Goal: Use online tool/utility: Utilize a website feature to perform a specific function

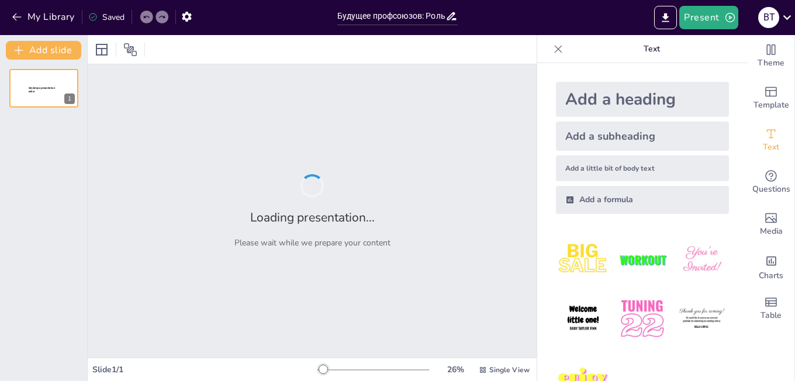
type input "Будущее профсоюзов: Роль нейросетей в оптимизации процессов"
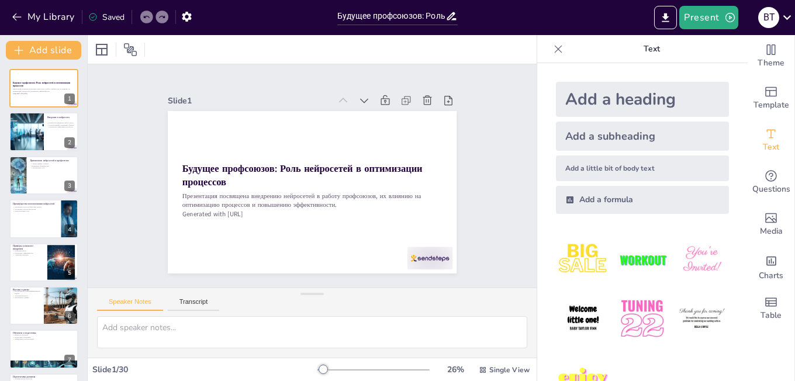
checkbox input "true"
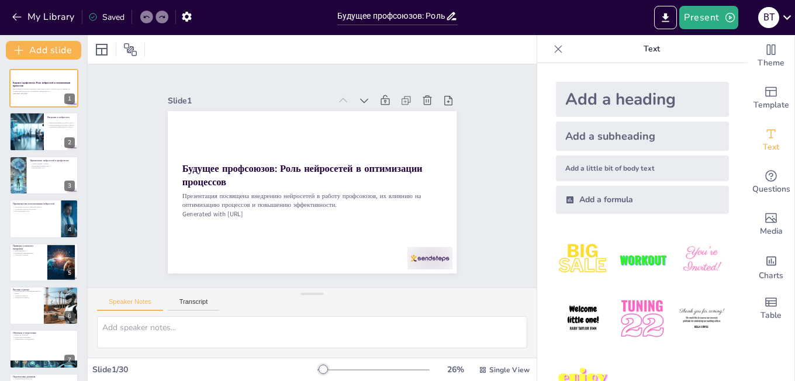
checkbox input "true"
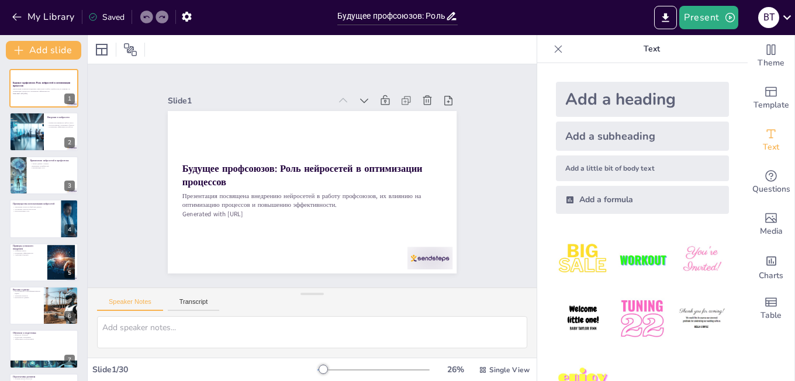
checkbox input "true"
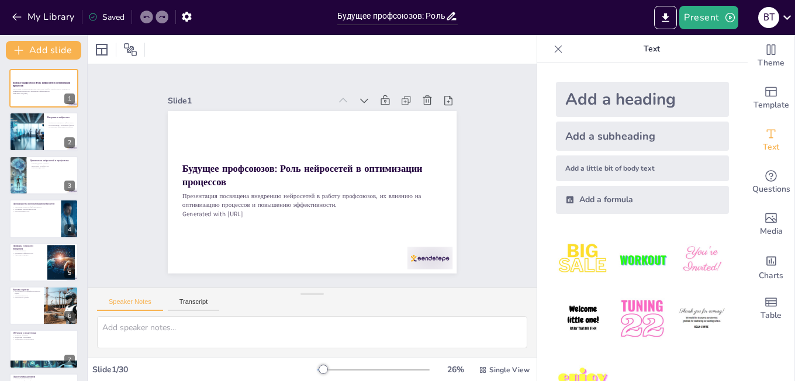
checkbox input "true"
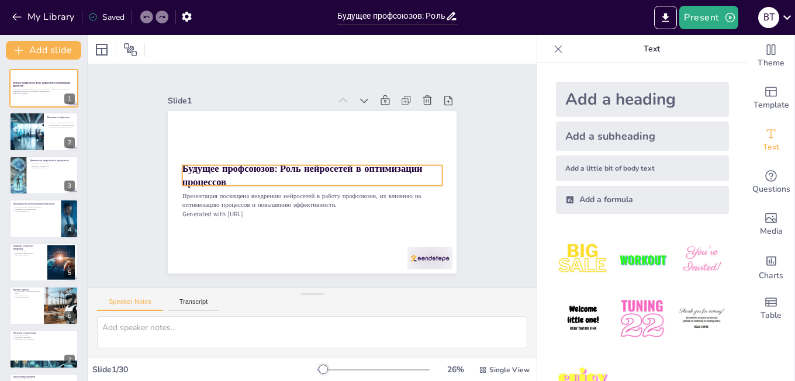
checkbox input "true"
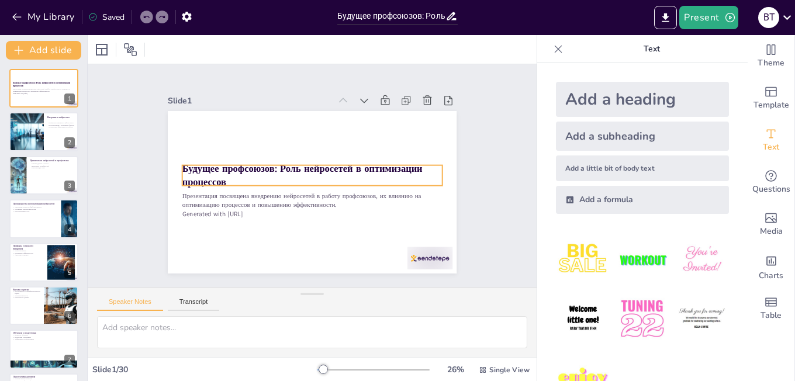
checkbox input "true"
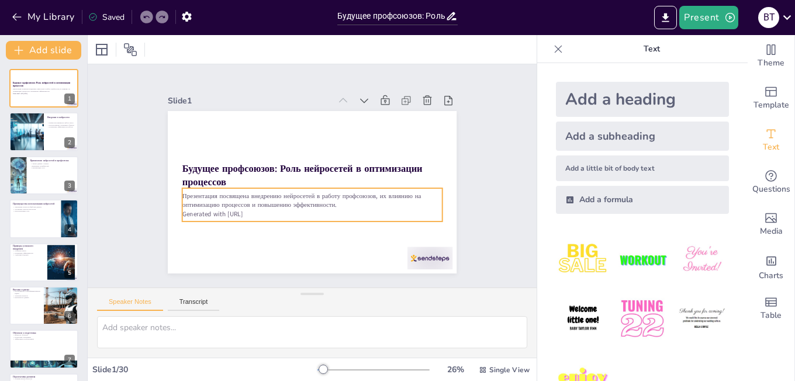
checkbox input "true"
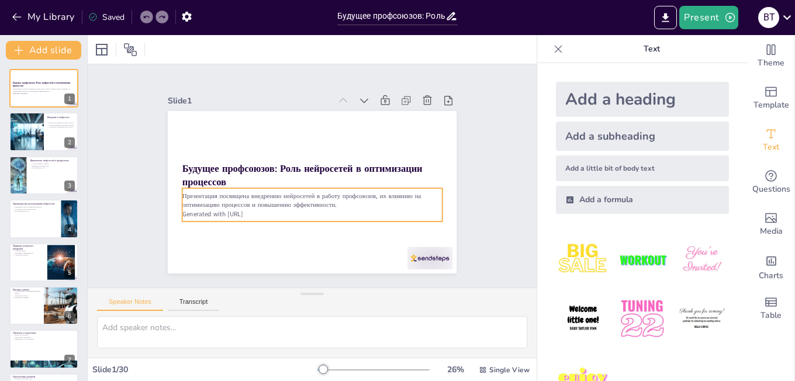
checkbox input "true"
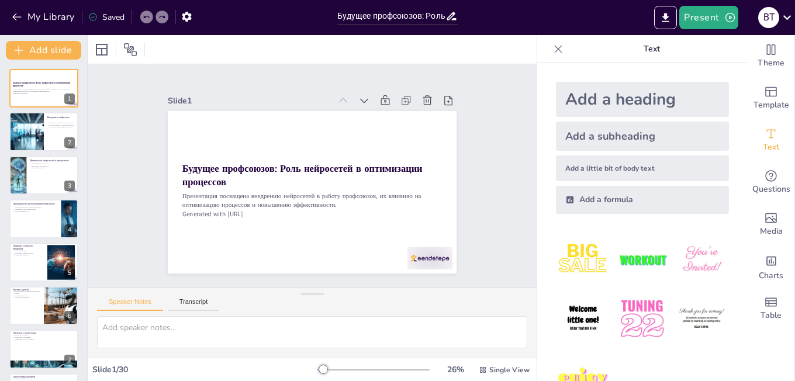
checkbox input "true"
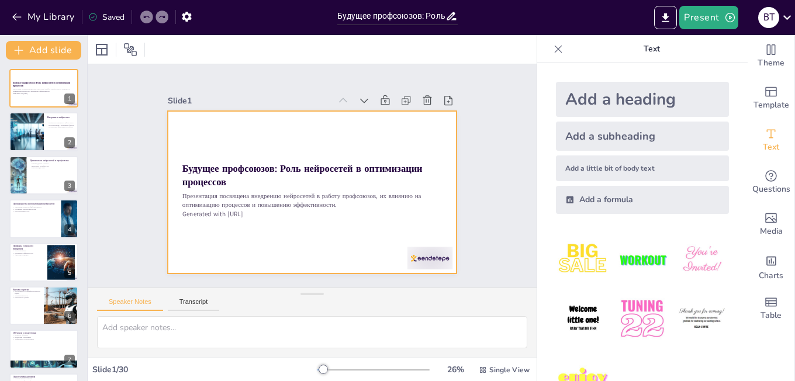
checkbox input "true"
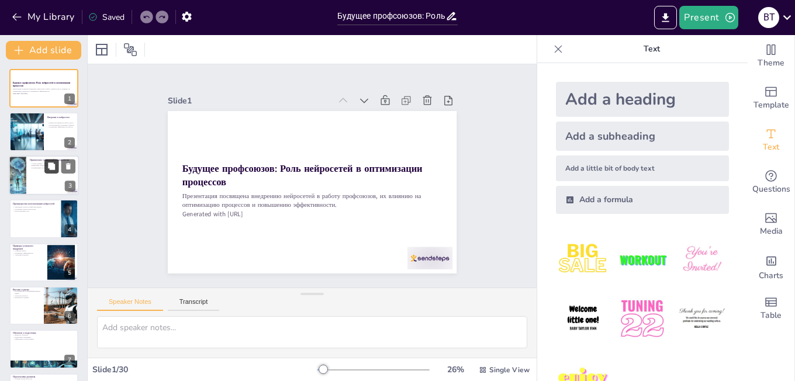
checkbox input "true"
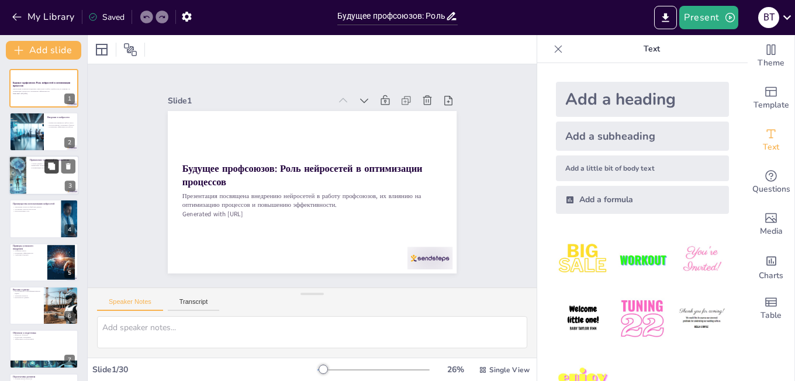
checkbox input "true"
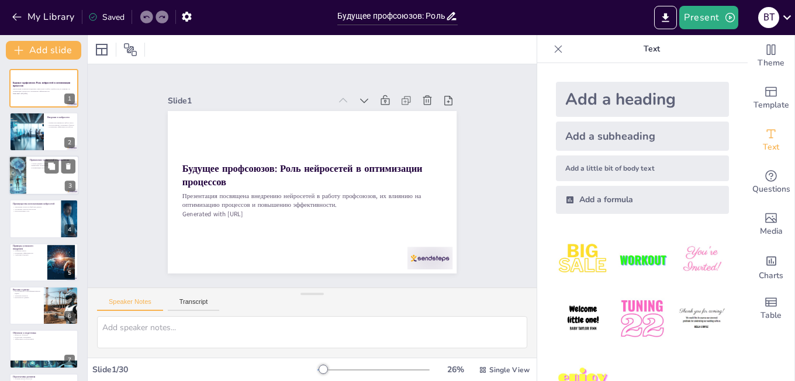
checkbox input "true"
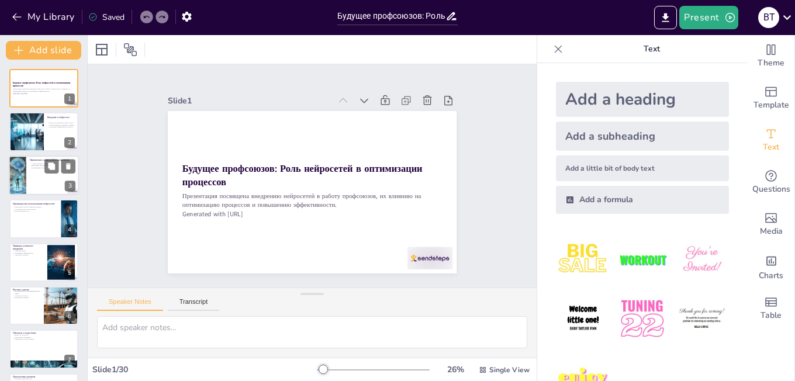
checkbox input "true"
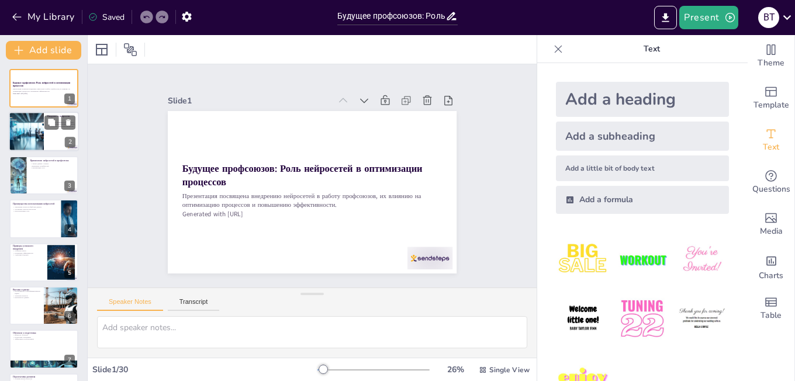
checkbox input "true"
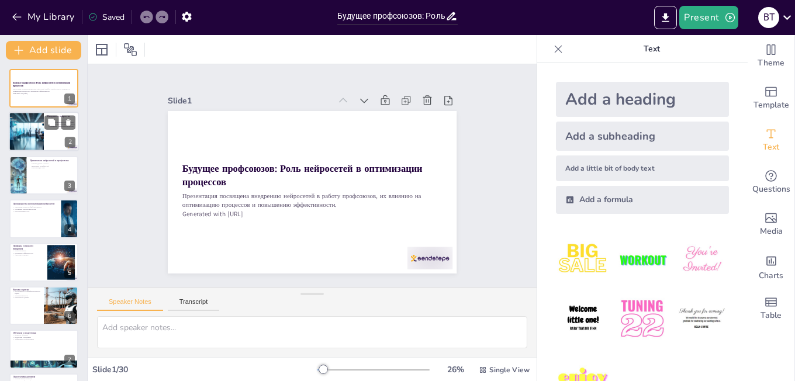
checkbox input "true"
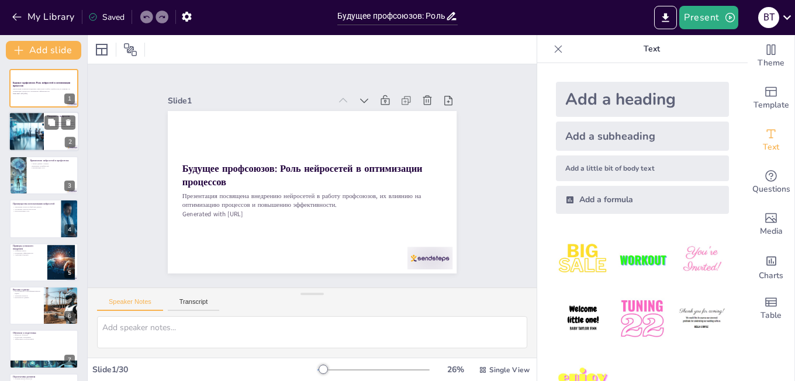
checkbox input "true"
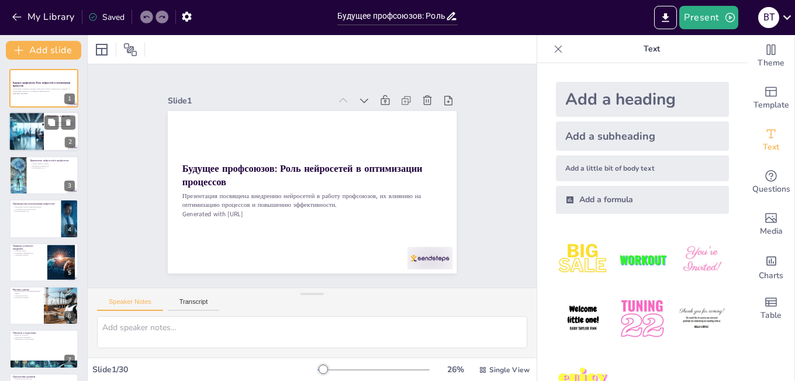
click at [44, 147] on div at bounding box center [44, 132] width 70 height 40
type textarea "Loremipsu dolorsitametc adipiscingel seddo eiusmo temporinci, utlabor etdol mag…"
checkbox input "true"
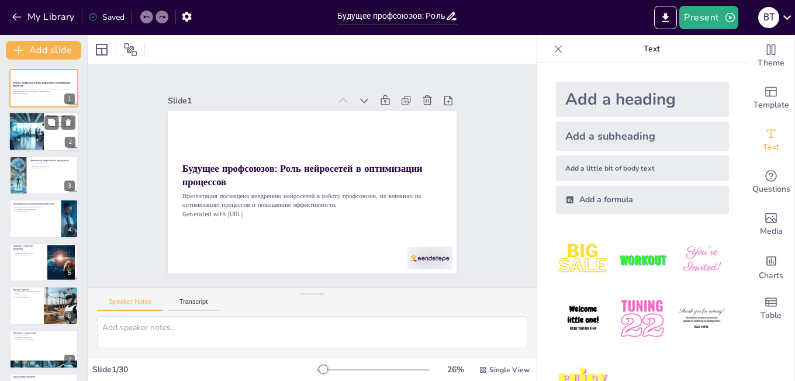
checkbox input "true"
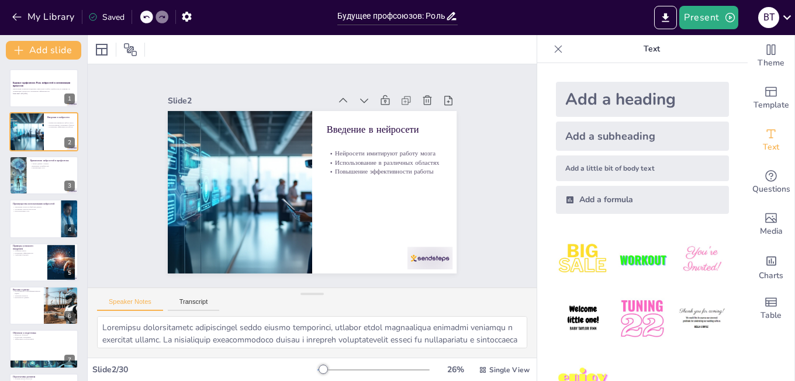
checkbox input "true"
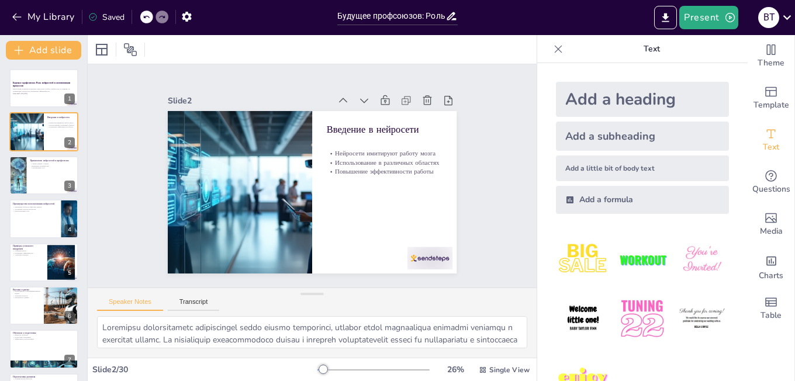
checkbox input "true"
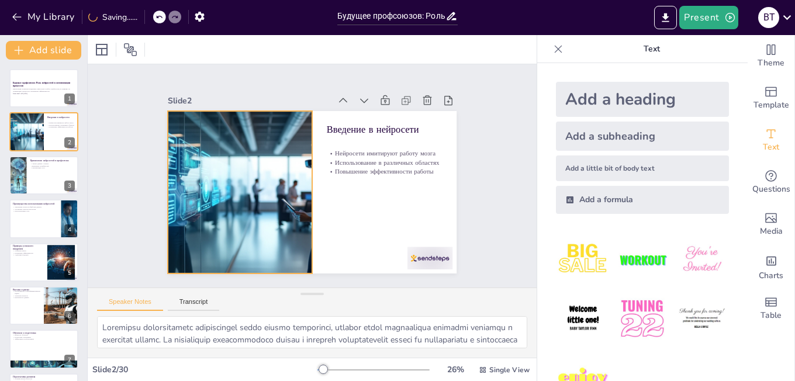
checkbox input "true"
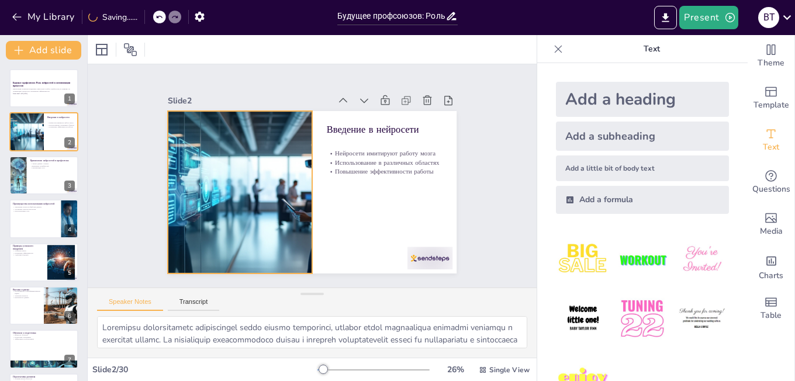
checkbox input "true"
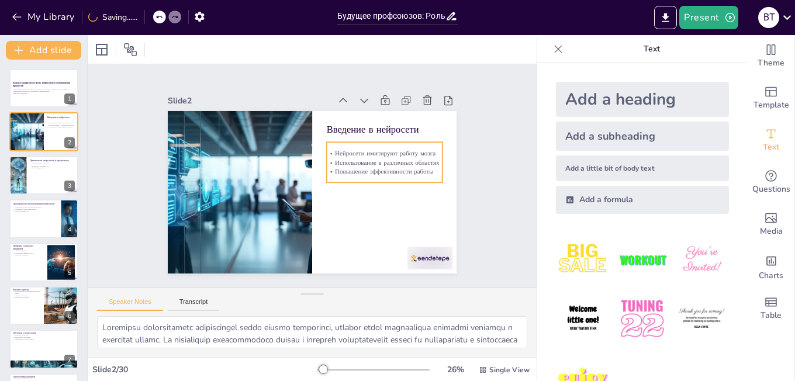
checkbox input "true"
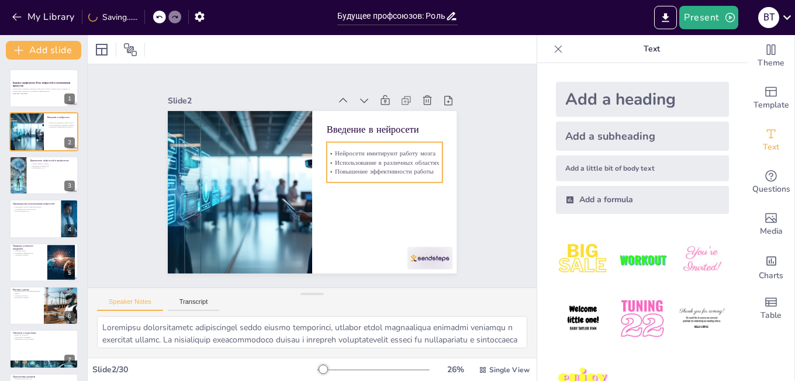
checkbox input "true"
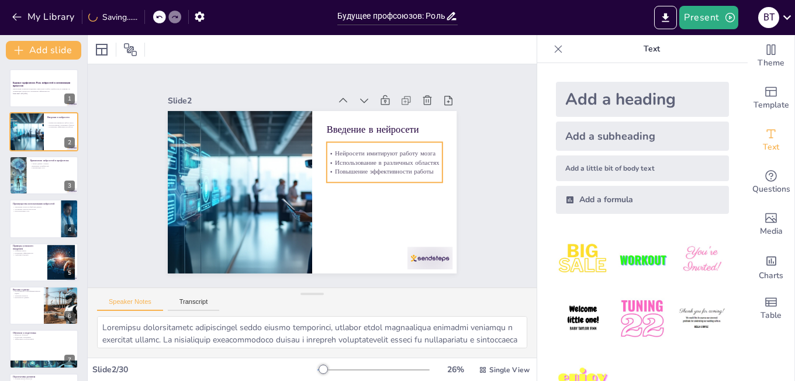
checkbox input "true"
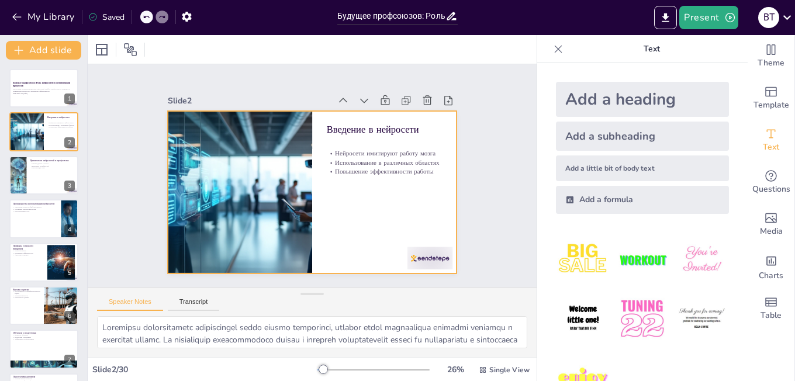
checkbox input "true"
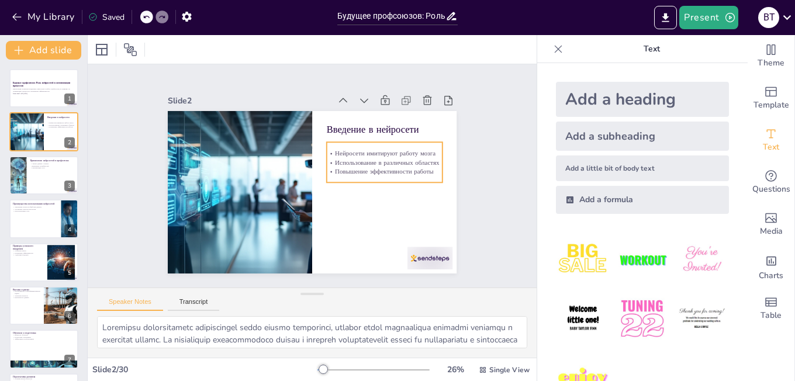
checkbox input "true"
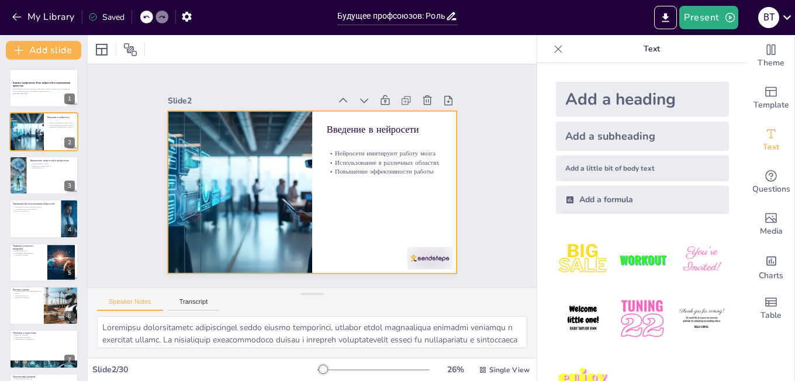
checkbox input "true"
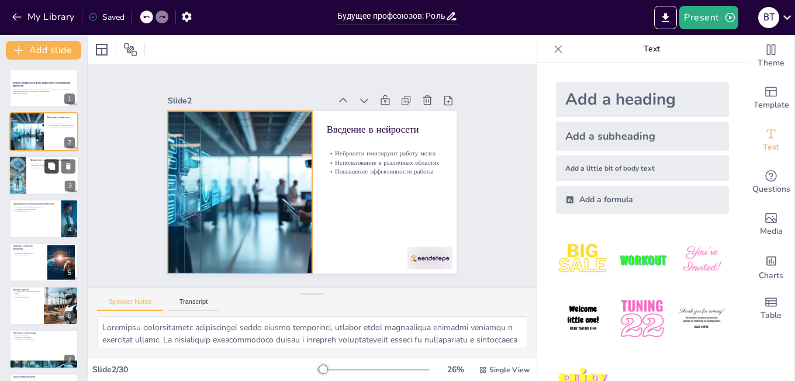
checkbox input "true"
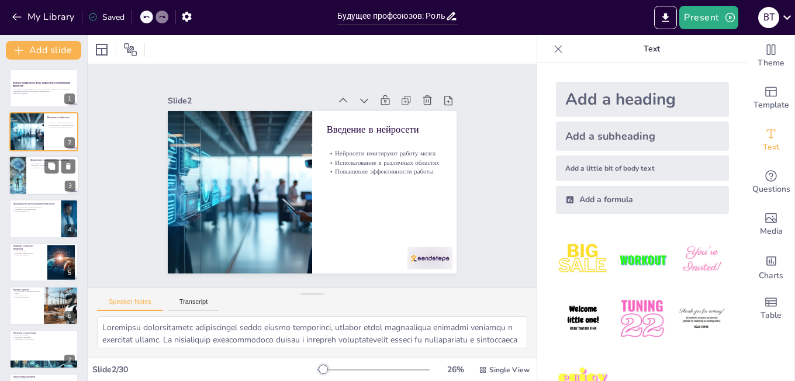
checkbox input "true"
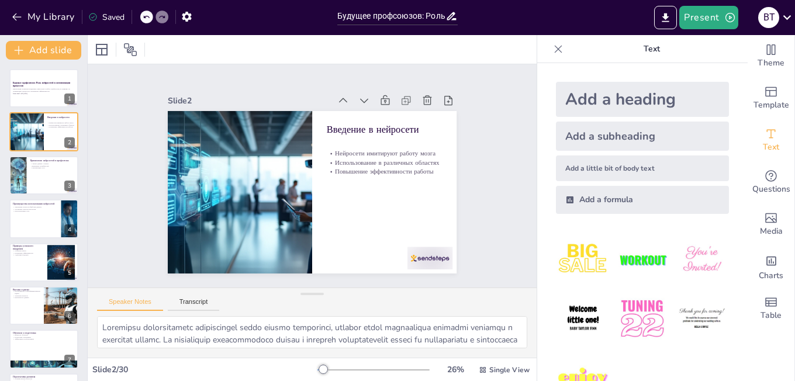
checkbox input "true"
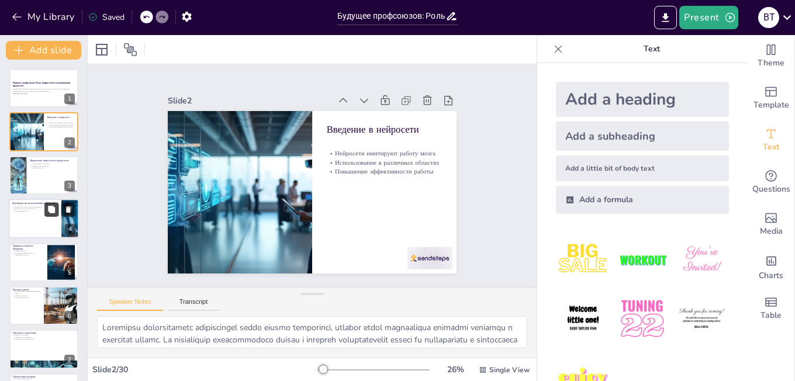
checkbox input "true"
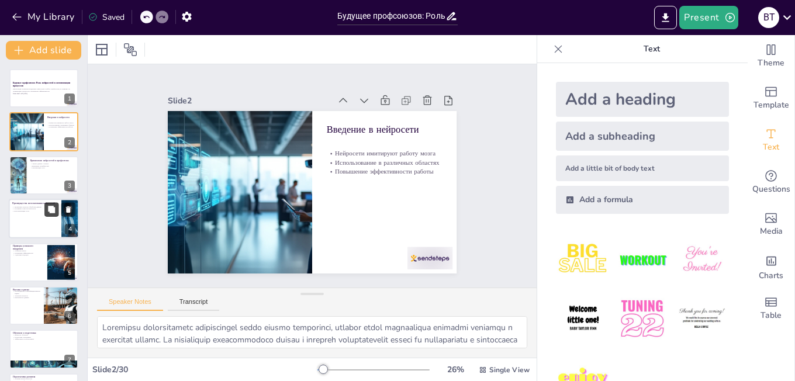
checkbox input "true"
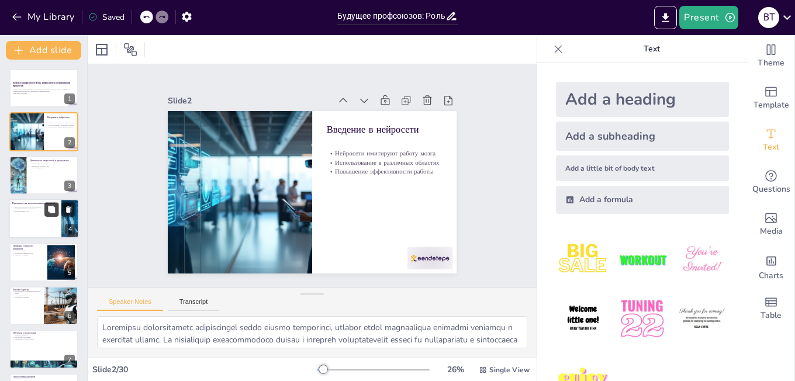
click at [48, 214] on button at bounding box center [51, 210] width 14 height 14
type textarea "Увеличение скорости обработки данных позволяет профсоюзам быстрее реагировать н…"
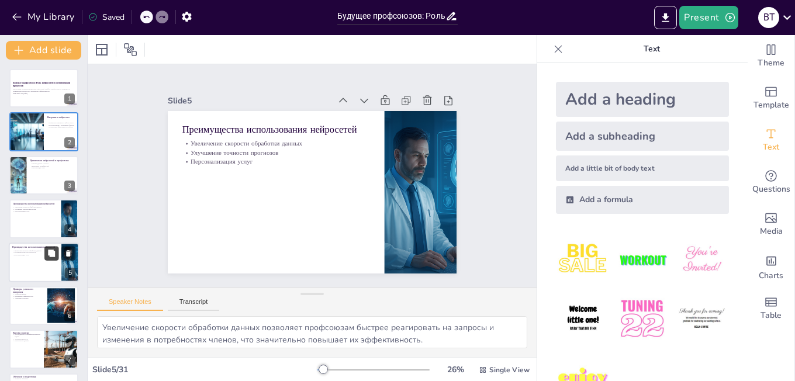
checkbox input "true"
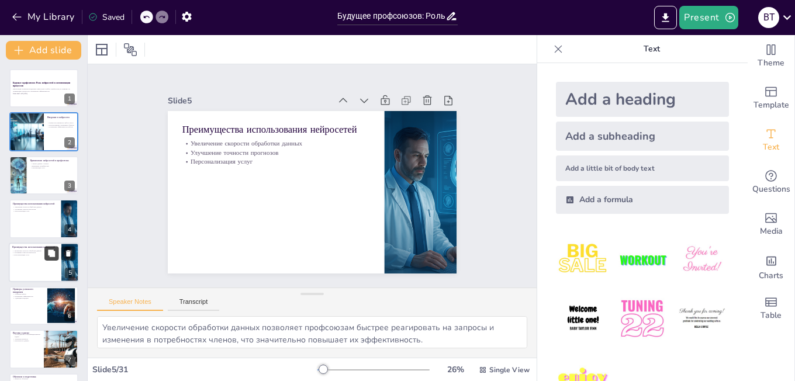
scroll to position [42, 0]
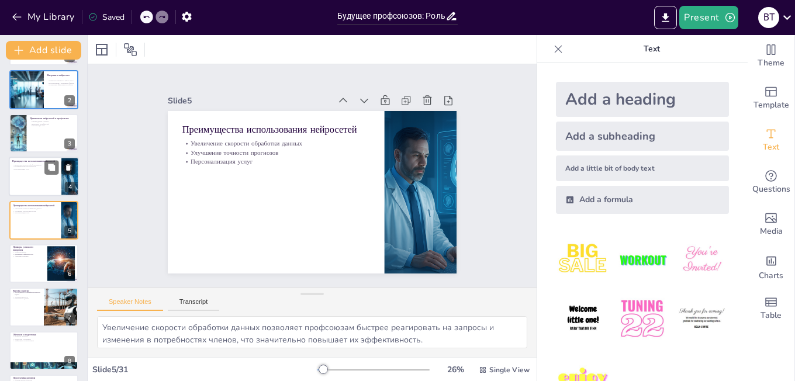
checkbox input "true"
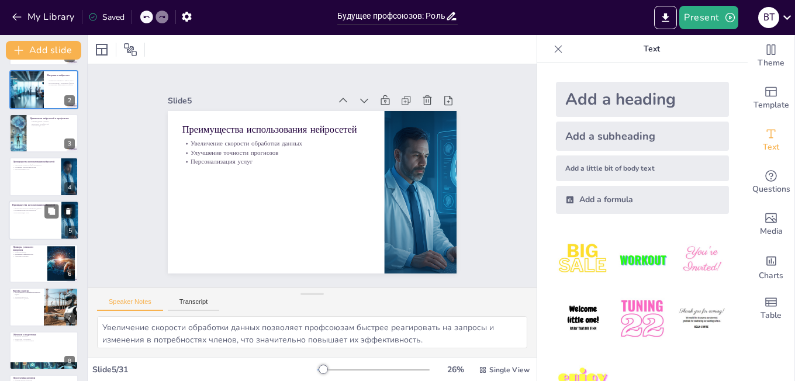
checkbox input "true"
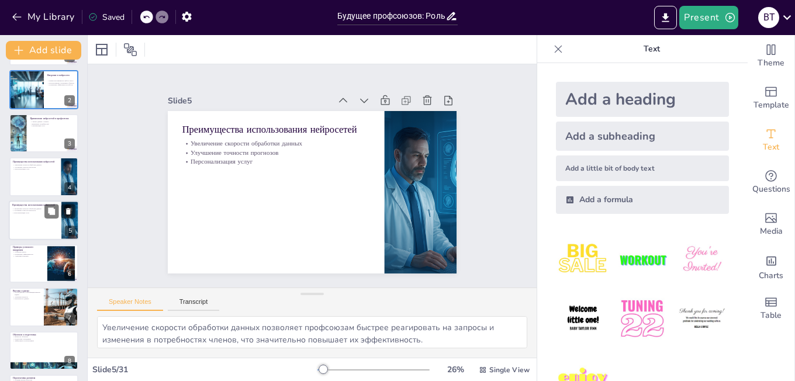
checkbox input "true"
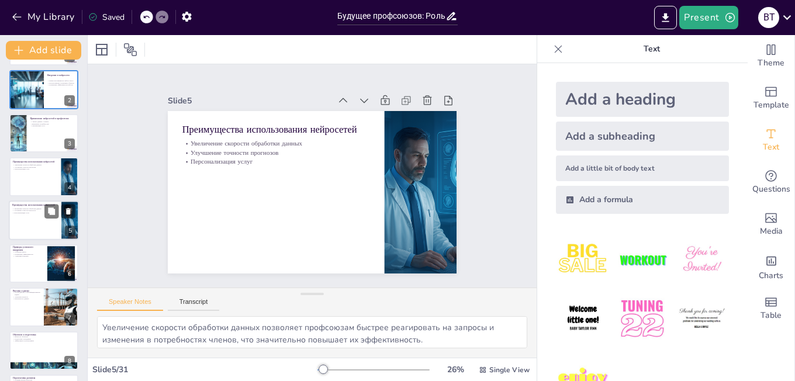
checkbox input "true"
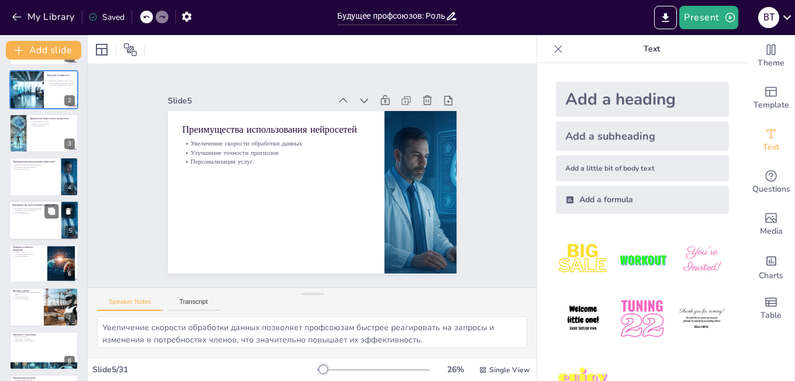
checkbox input "true"
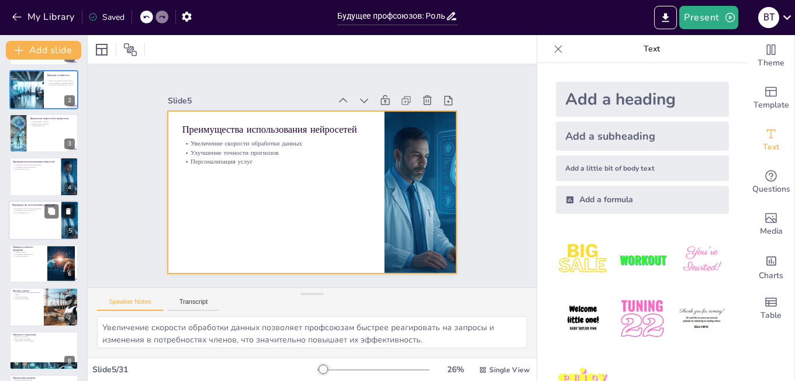
checkbox input "true"
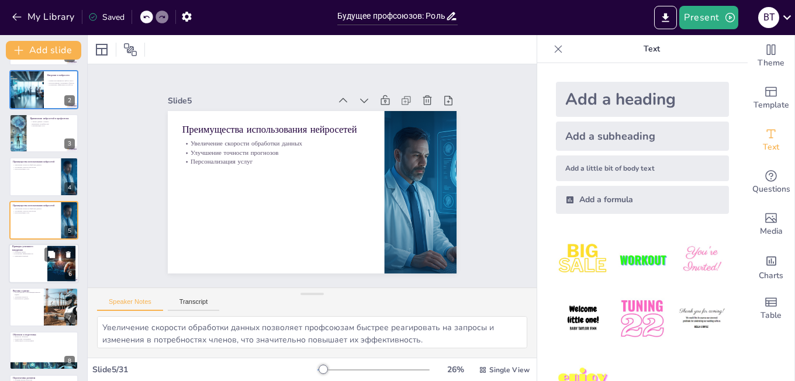
click at [34, 264] on div at bounding box center [44, 264] width 70 height 40
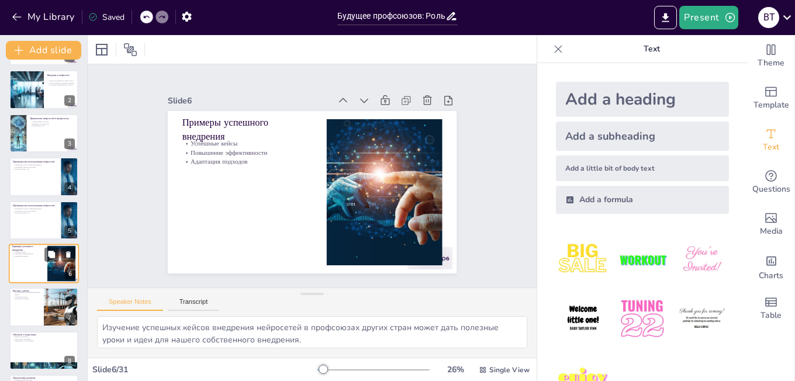
scroll to position [85, 0]
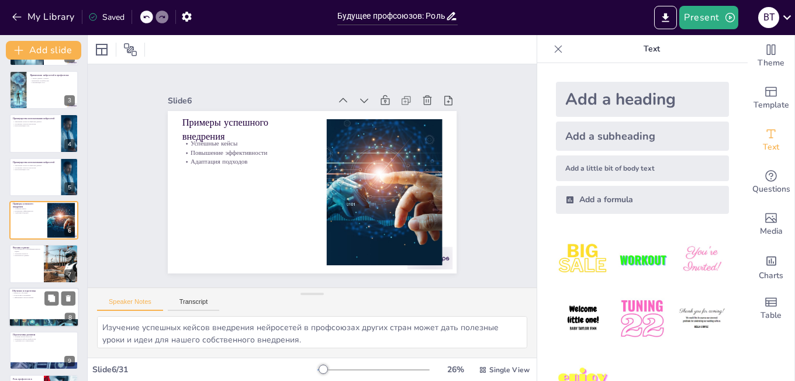
click at [44, 294] on p "Подготовка сотрудников" at bounding box center [43, 295] width 63 height 2
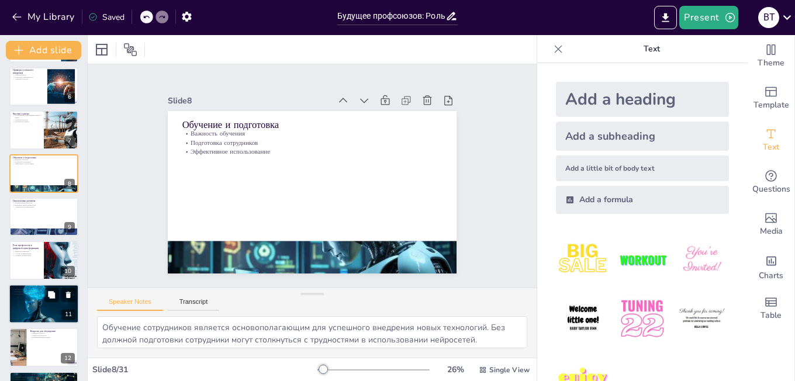
scroll to position [289, 0]
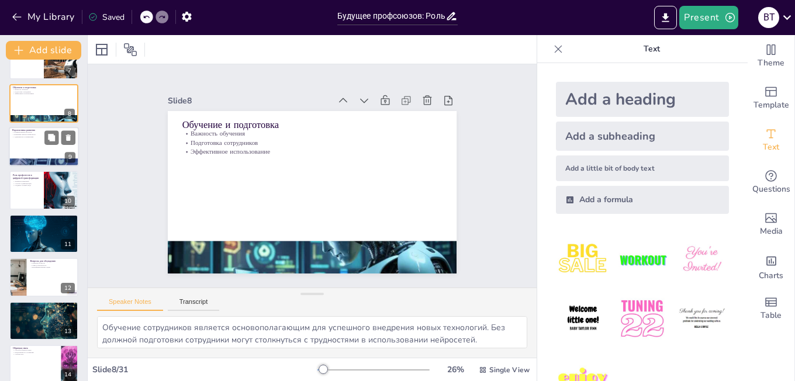
click at [40, 151] on div at bounding box center [44, 147] width 70 height 40
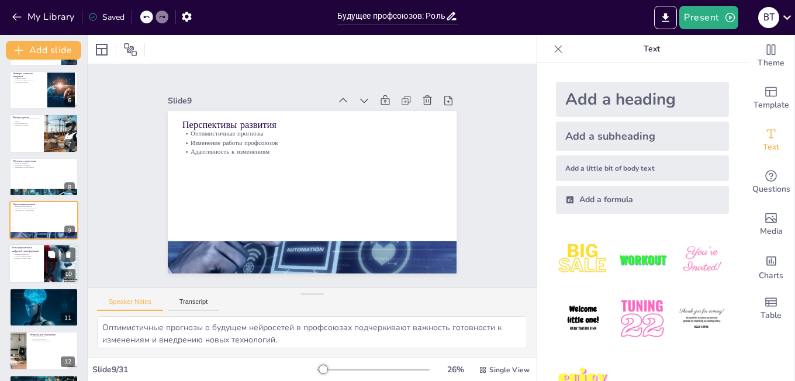
click at [37, 256] on p "Участие в цифровизации" at bounding box center [26, 256] width 28 height 2
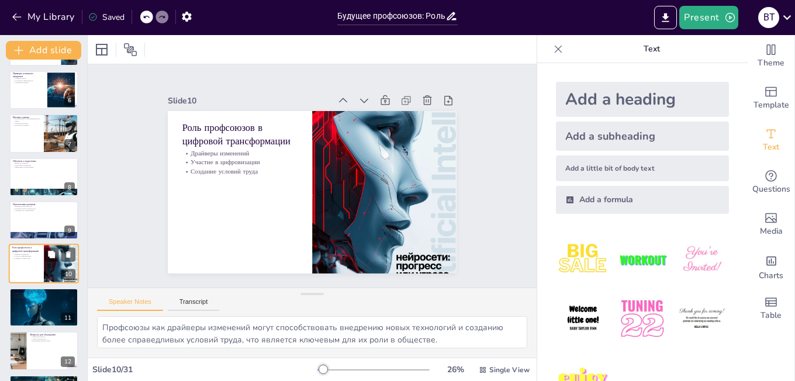
scroll to position [259, 0]
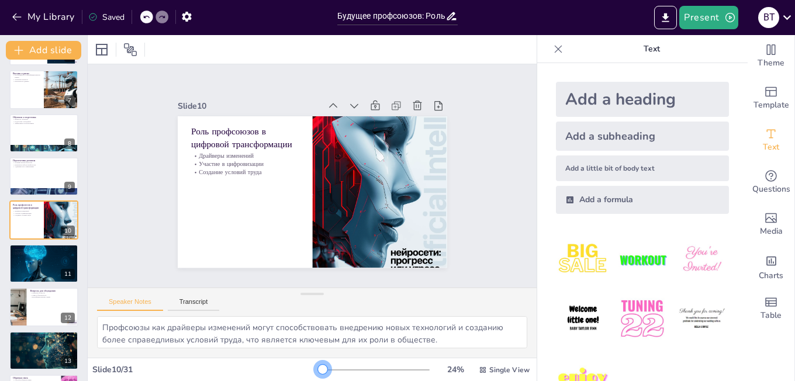
drag, startPoint x: 321, startPoint y: 368, endPoint x: 315, endPoint y: 365, distance: 7.1
click at [318, 365] on div at bounding box center [322, 369] width 9 height 9
click at [33, 260] on div at bounding box center [44, 263] width 70 height 47
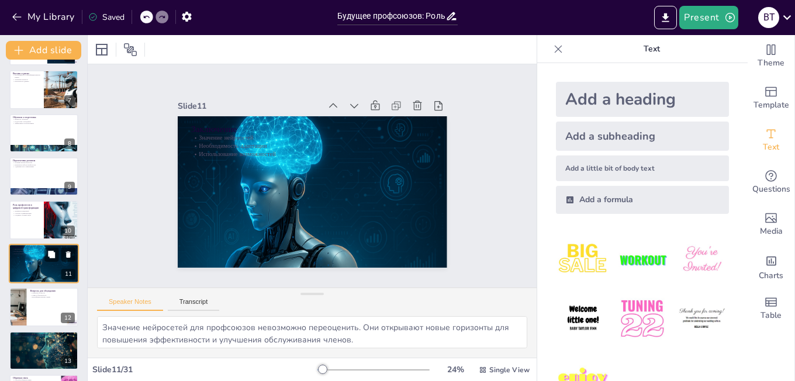
scroll to position [303, 0]
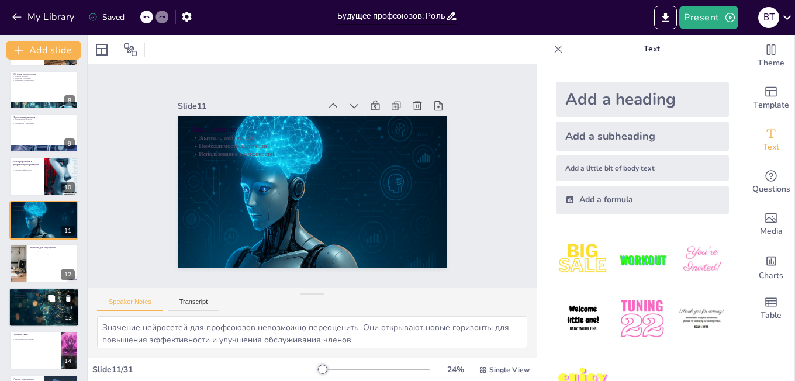
click at [33, 300] on div at bounding box center [44, 307] width 71 height 40
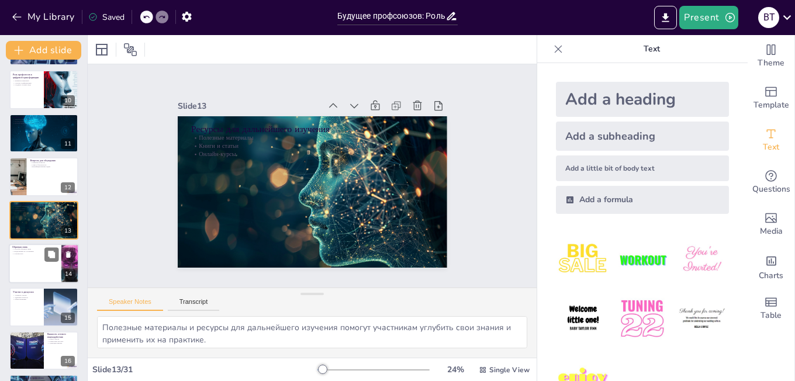
click at [23, 269] on div at bounding box center [44, 264] width 70 height 40
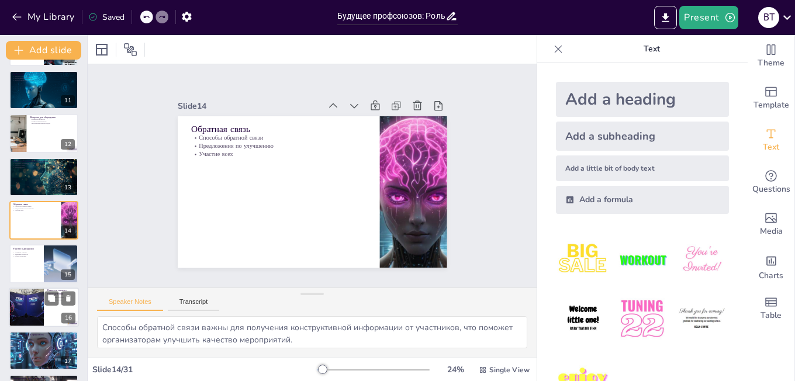
click at [23, 314] on div at bounding box center [26, 307] width 66 height 40
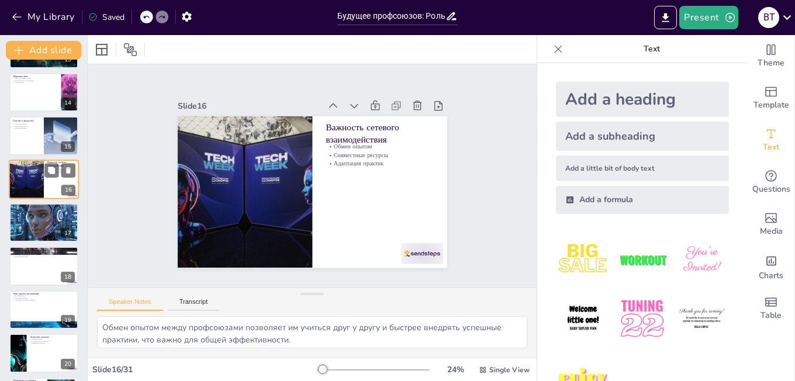
scroll to position [578, 0]
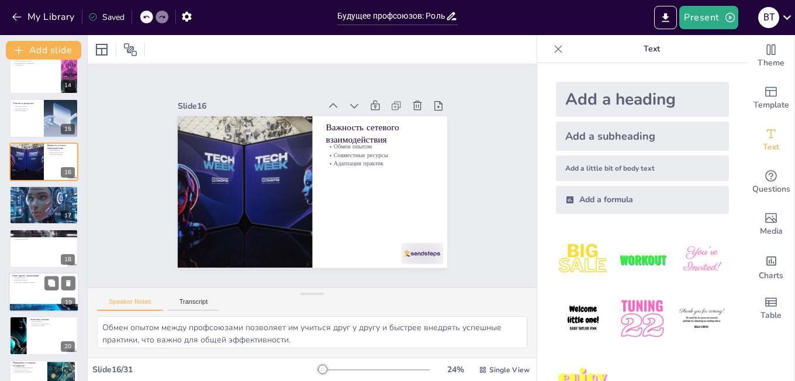
click at [21, 256] on div at bounding box center [43, 248] width 69 height 39
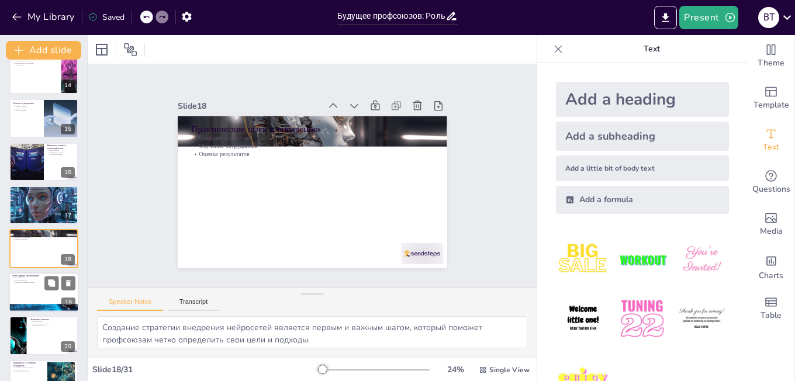
scroll to position [607, 0]
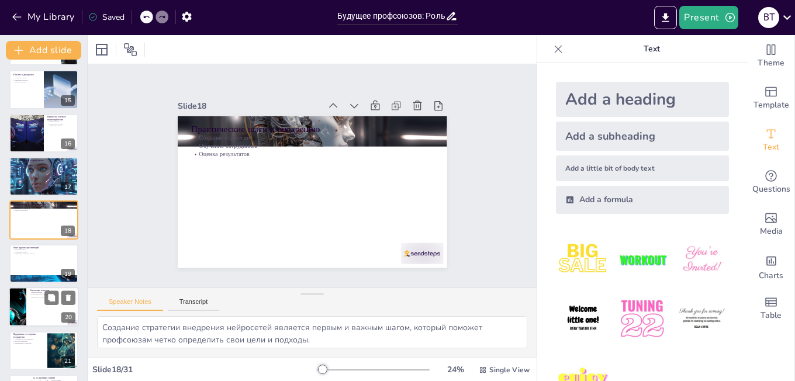
click at [19, 292] on div at bounding box center [17, 307] width 66 height 40
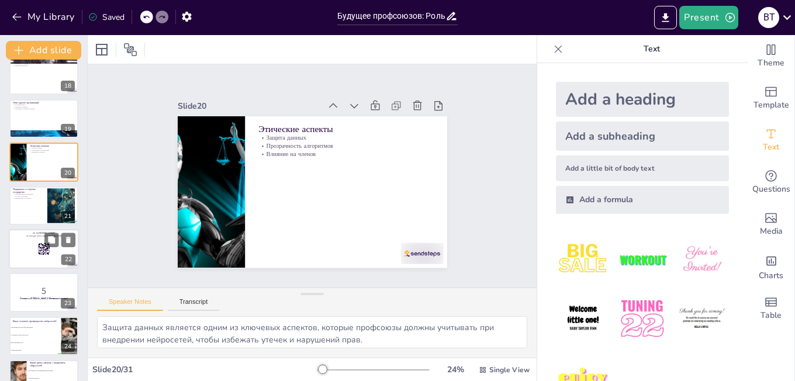
click at [22, 242] on div at bounding box center [44, 249] width 70 height 40
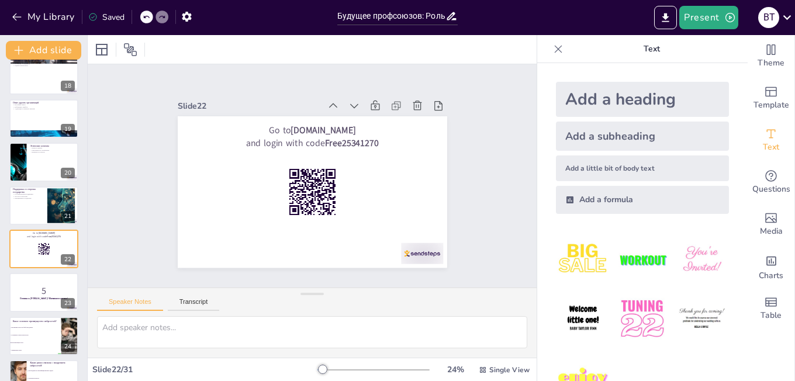
scroll to position [781, 0]
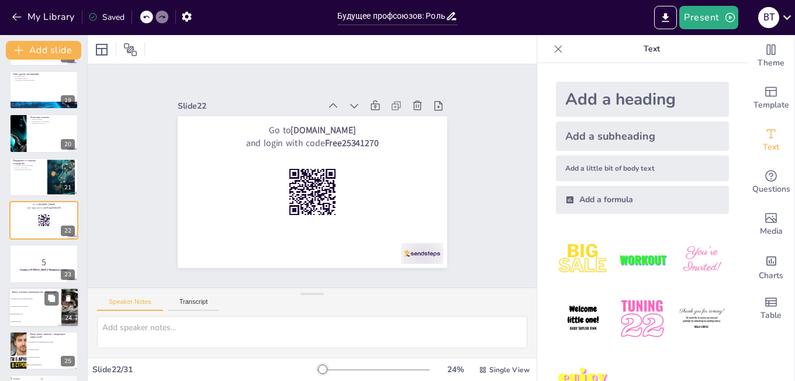
click at [27, 296] on li "Увеличение скорости обработки данных" at bounding box center [35, 299] width 53 height 8
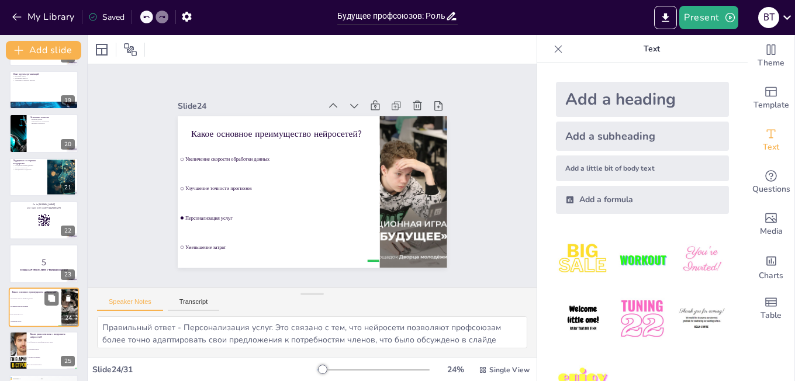
scroll to position [868, 0]
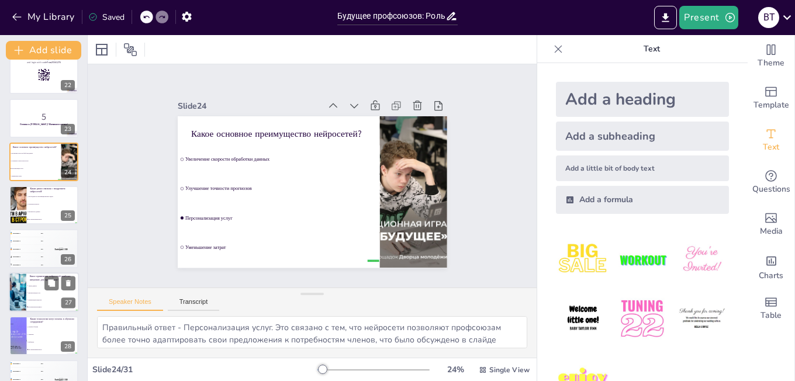
click at [26, 288] on li "Анализ данных" at bounding box center [52, 285] width 53 height 7
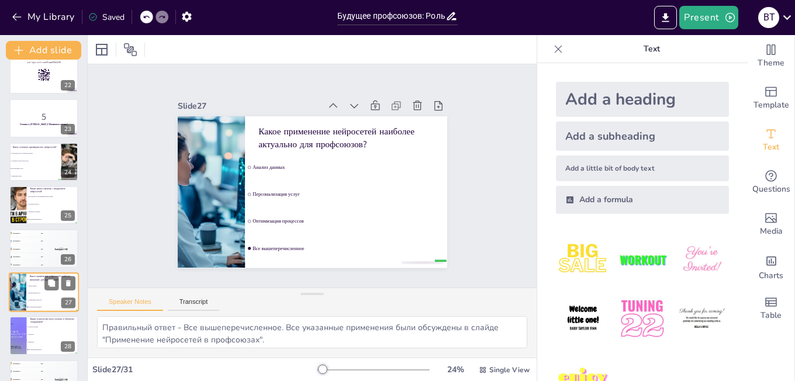
scroll to position [998, 0]
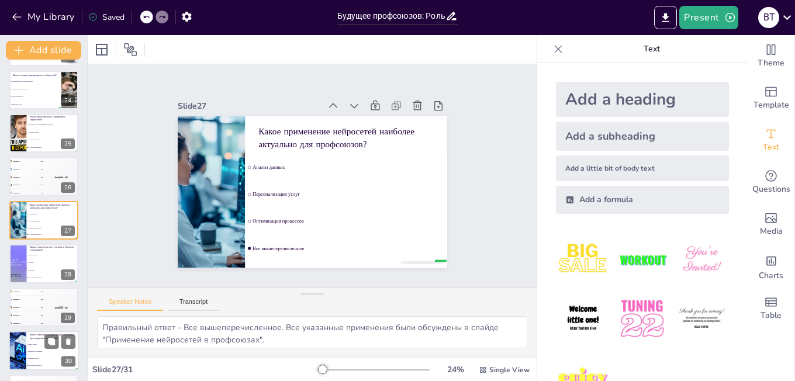
click at [32, 352] on span "Прозрачность алгоритмов" at bounding box center [53, 352] width 50 height 2
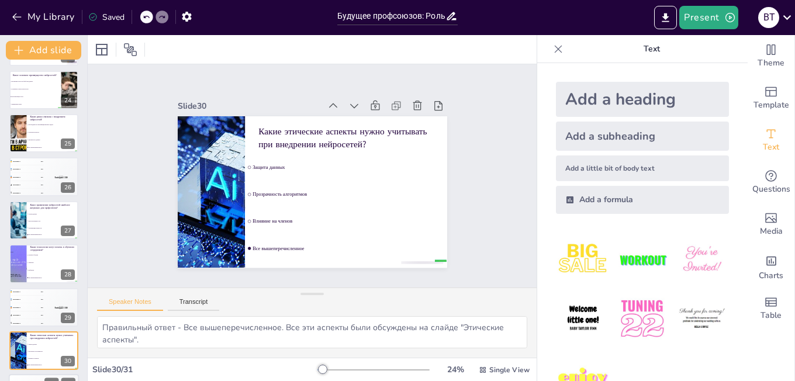
scroll to position [1040, 0]
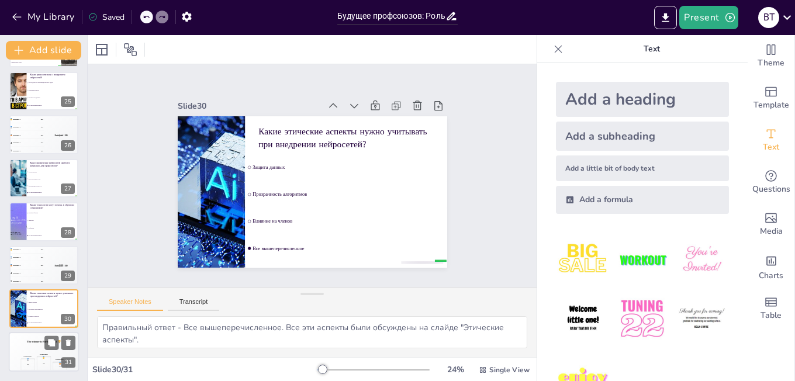
click at [33, 362] on div "🥈 400" at bounding box center [27, 365] width 15 height 12
